Goal: Find specific page/section

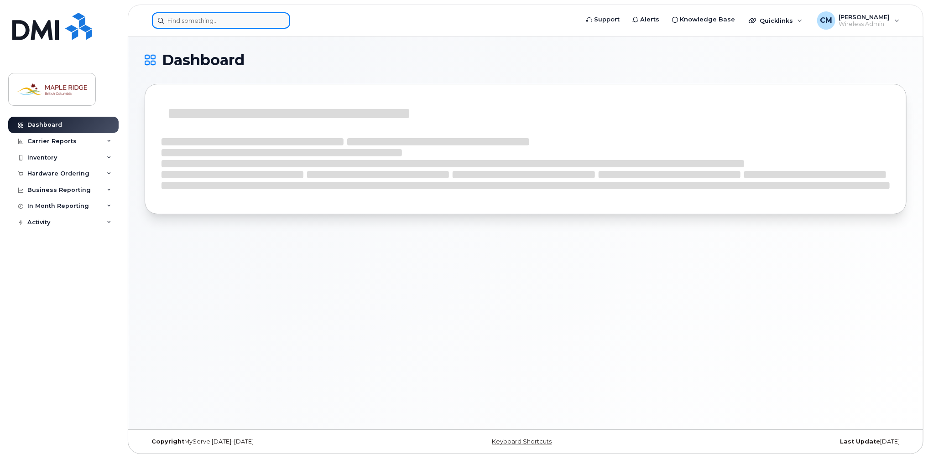
click at [186, 16] on input at bounding box center [221, 20] width 138 height 16
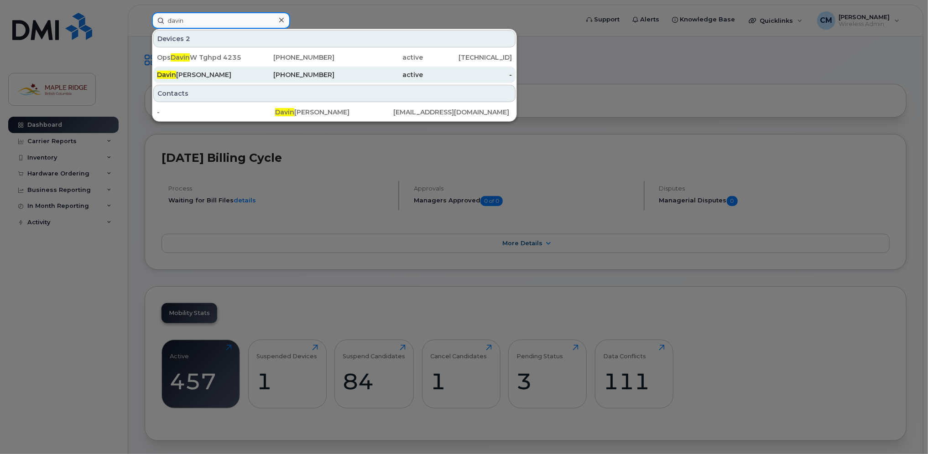
type input "davin"
click at [157, 73] on div "Davin Wilson" at bounding box center [201, 74] width 89 height 9
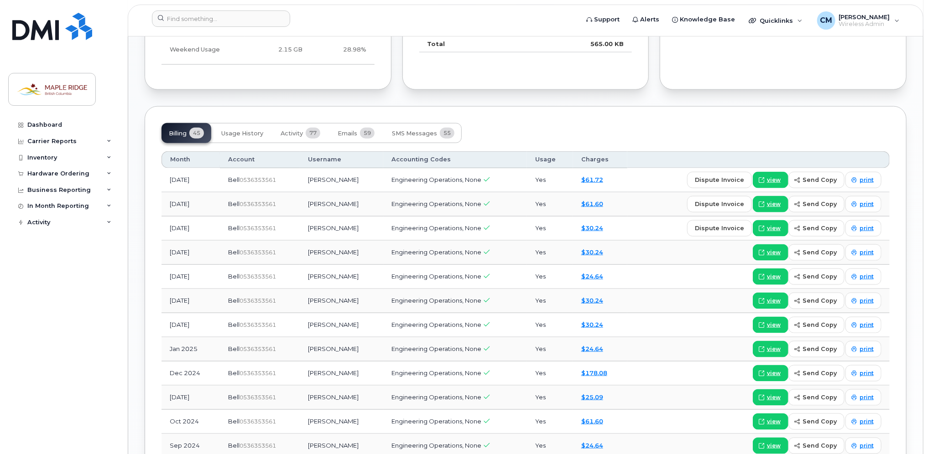
scroll to position [639, 0]
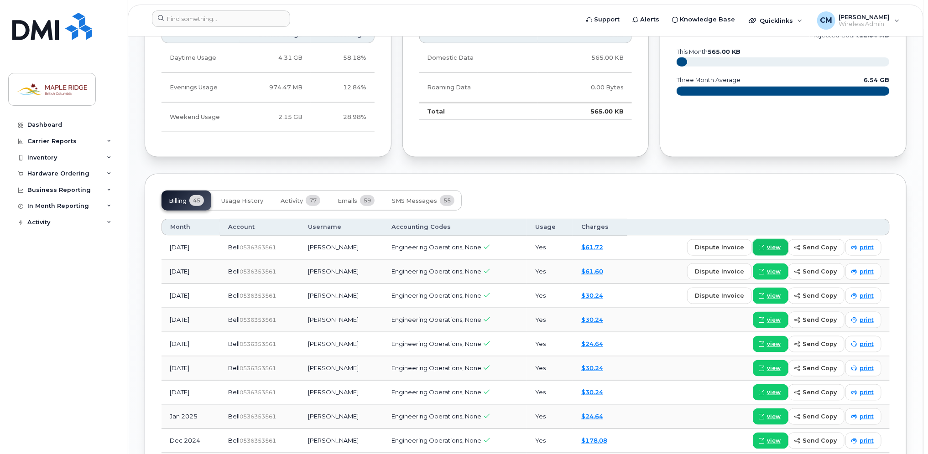
click at [764, 245] on icon at bounding box center [761, 247] width 5 height 5
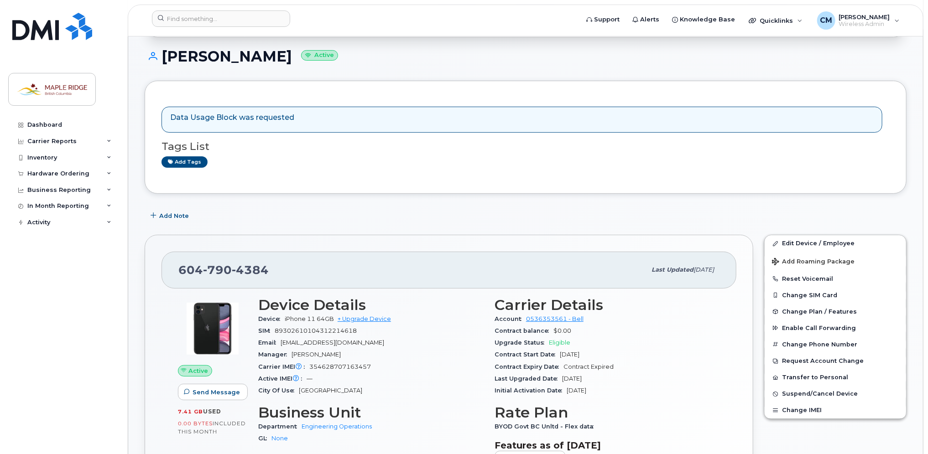
scroll to position [91, 0]
